Goal: Find specific page/section: Find specific page/section

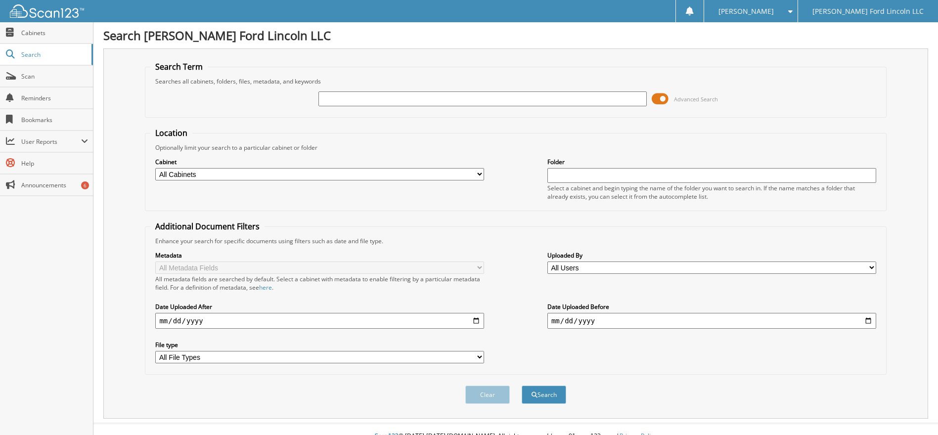
click at [433, 98] on input "text" at bounding box center [483, 99] width 329 height 15
type input "6221494"
click at [538, 396] on button "Search" at bounding box center [544, 395] width 45 height 18
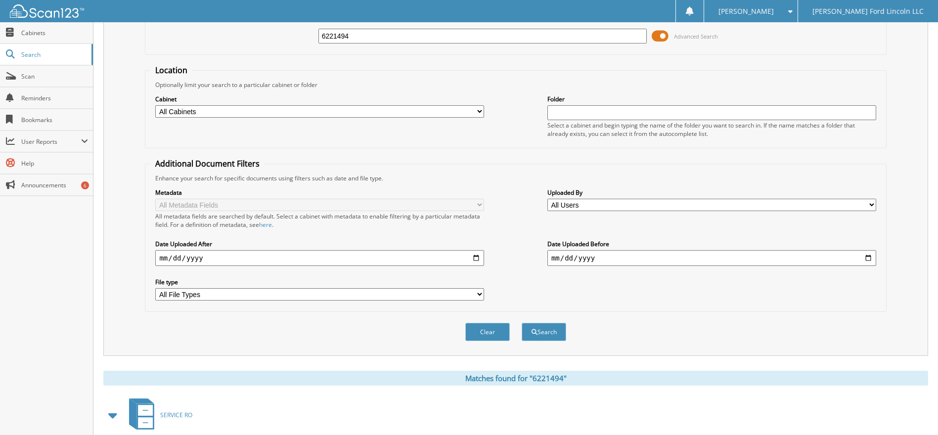
scroll to position [99, 0]
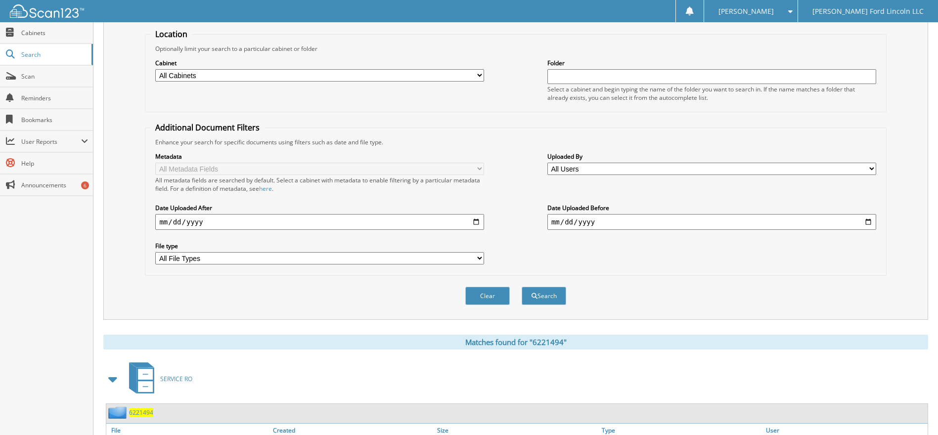
click at [148, 414] on span "6221494" at bounding box center [141, 413] width 24 height 8
